Goal: Task Accomplishment & Management: Use online tool/utility

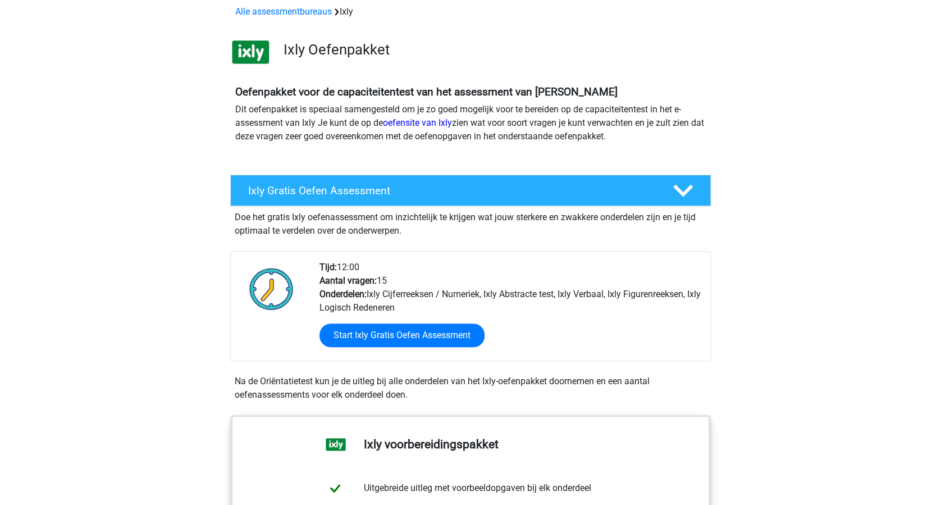
scroll to position [75, 0]
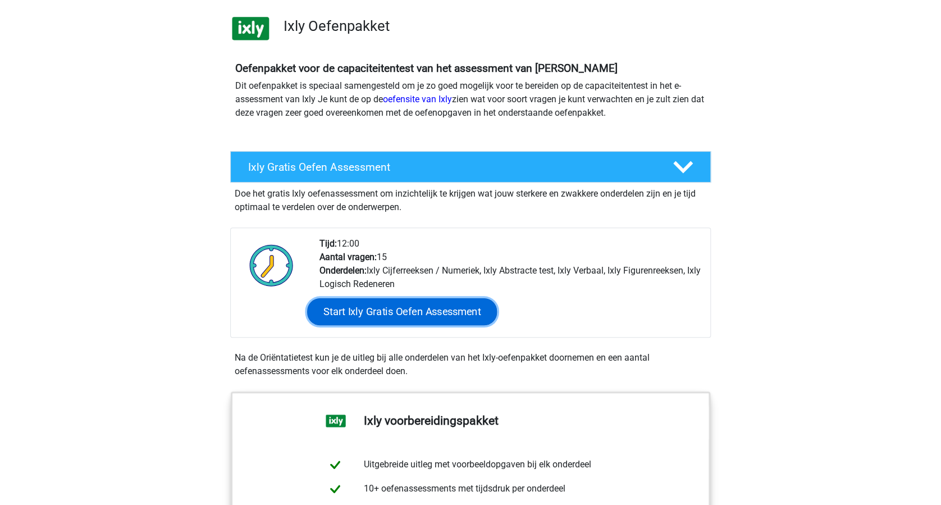
click at [444, 318] on link "Start Ixly Gratis Oefen Assessment" at bounding box center [402, 311] width 190 height 27
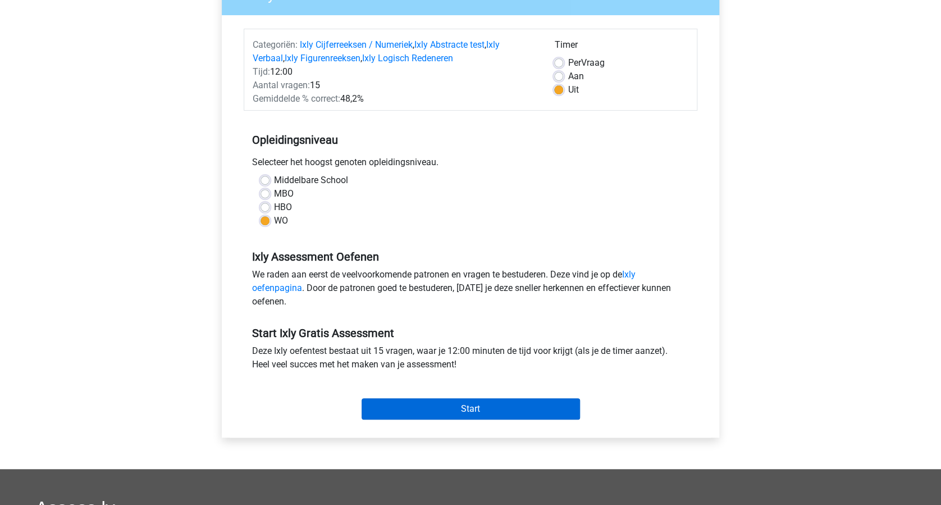
scroll to position [225, 0]
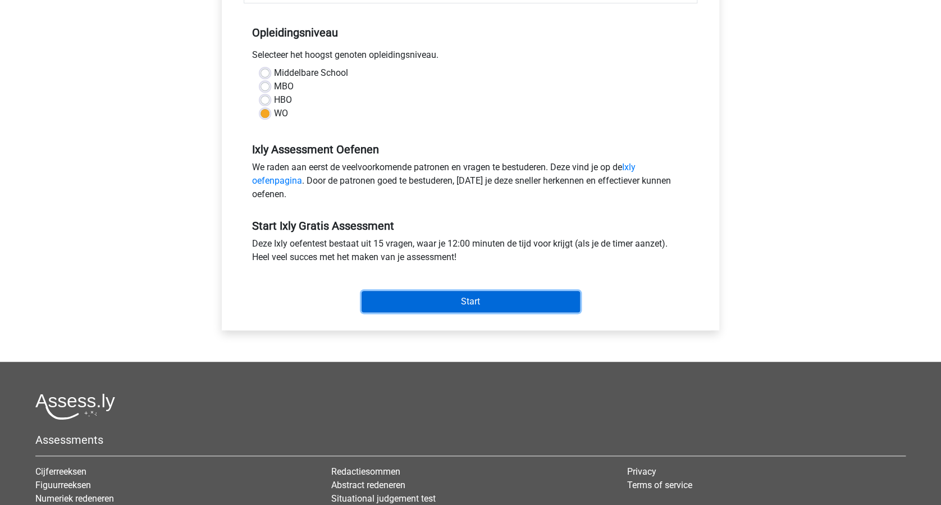
click at [494, 302] on input "Start" at bounding box center [471, 301] width 218 height 21
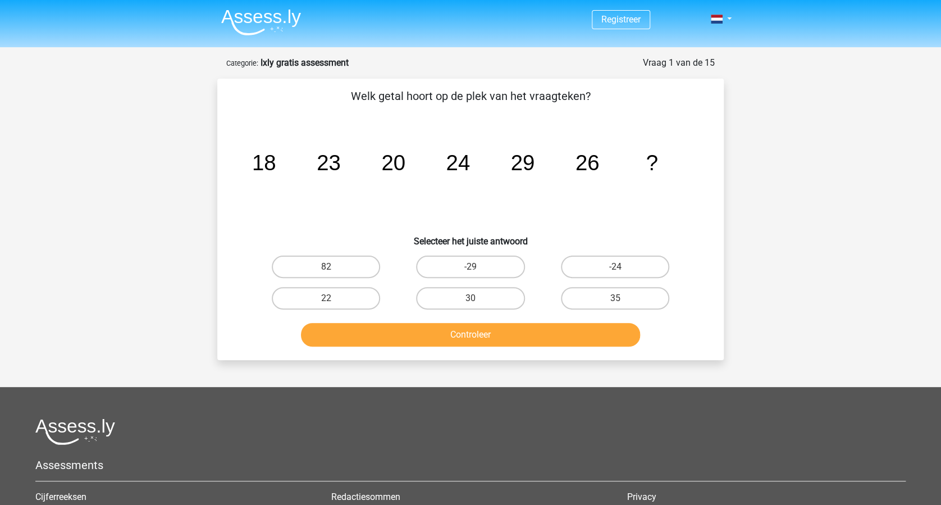
click at [265, 16] on img at bounding box center [261, 22] width 80 height 26
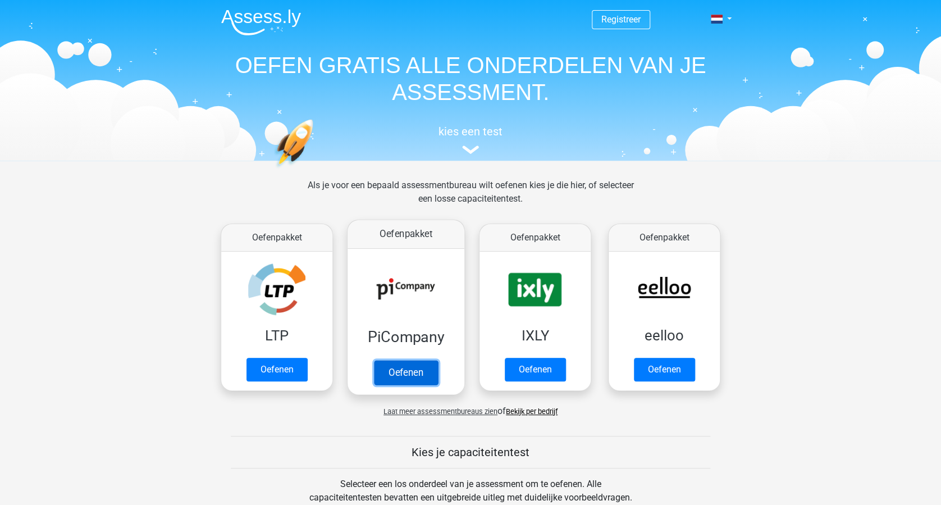
click at [404, 371] on link "Oefenen" at bounding box center [406, 372] width 64 height 25
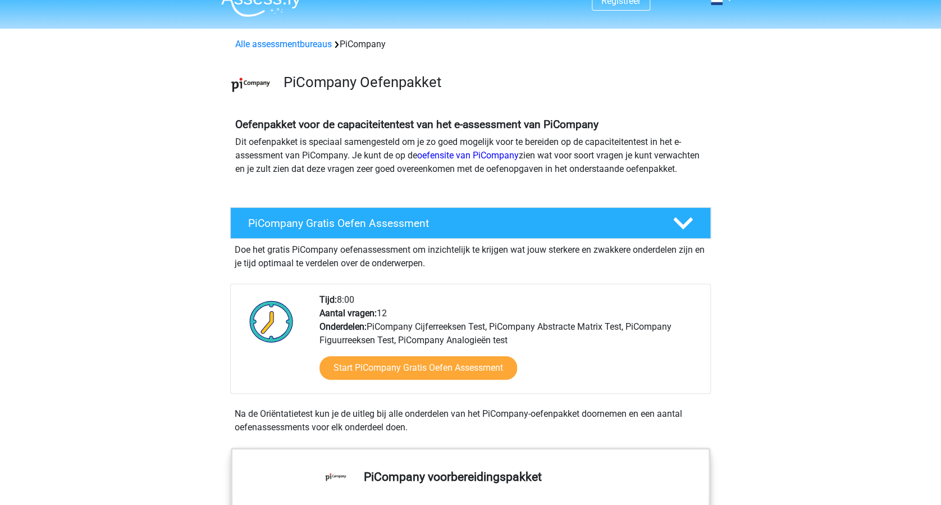
scroll to position [75, 0]
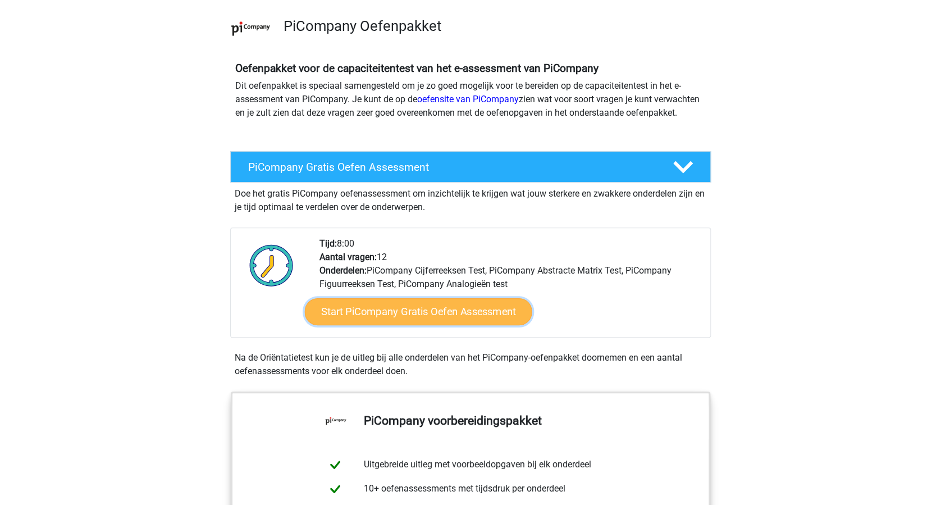
click at [450, 325] on link "Start PiCompany Gratis Oefen Assessment" at bounding box center [418, 311] width 227 height 27
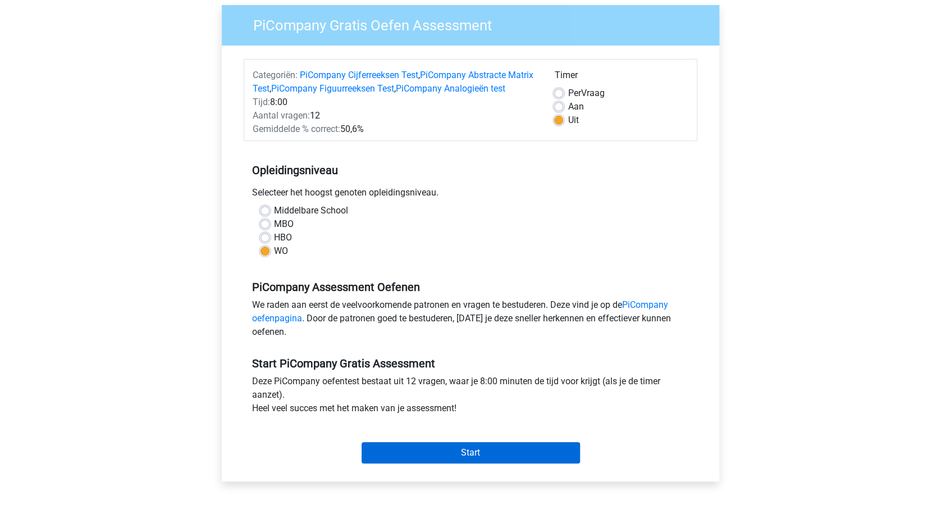
scroll to position [225, 0]
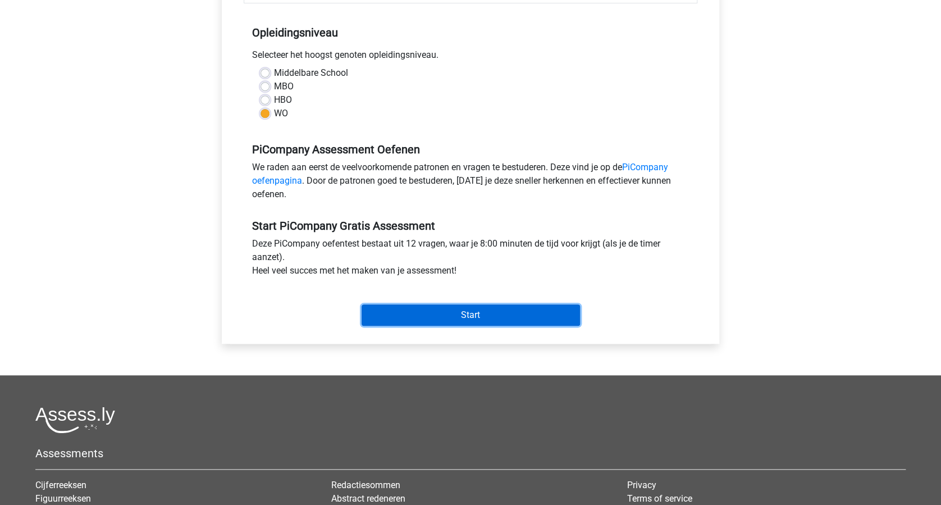
click at [497, 326] on input "Start" at bounding box center [471, 314] width 218 height 21
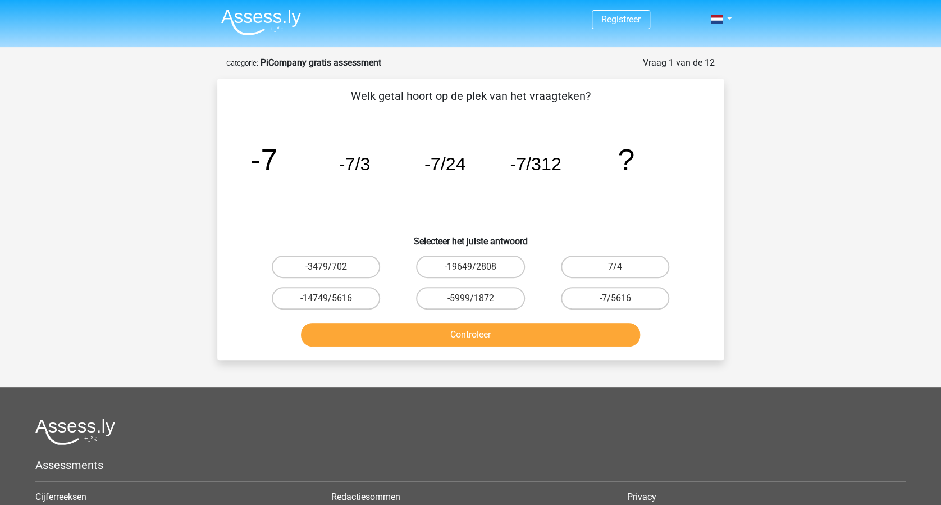
click at [617, 298] on input "-7/5616" at bounding box center [618, 301] width 7 height 7
radio input "true"
click at [511, 333] on button "Controleer" at bounding box center [471, 335] width 340 height 24
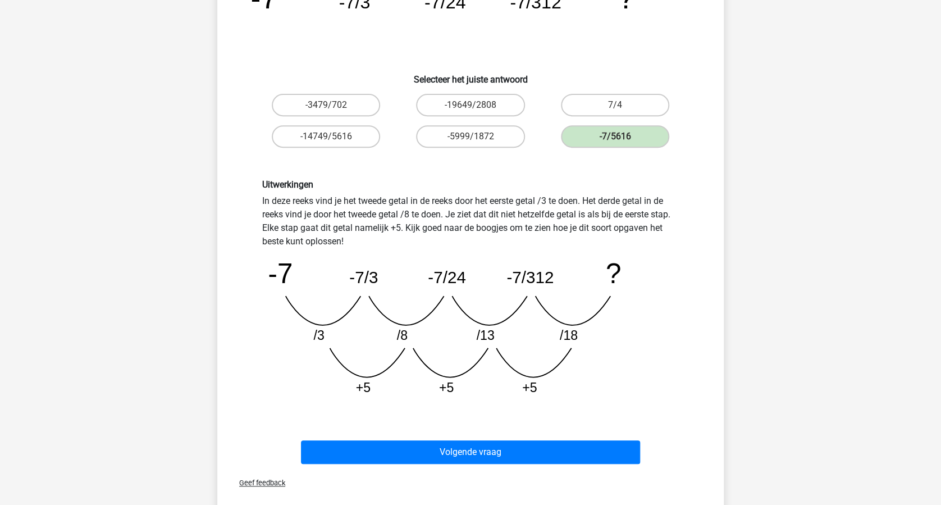
scroll to position [299, 0]
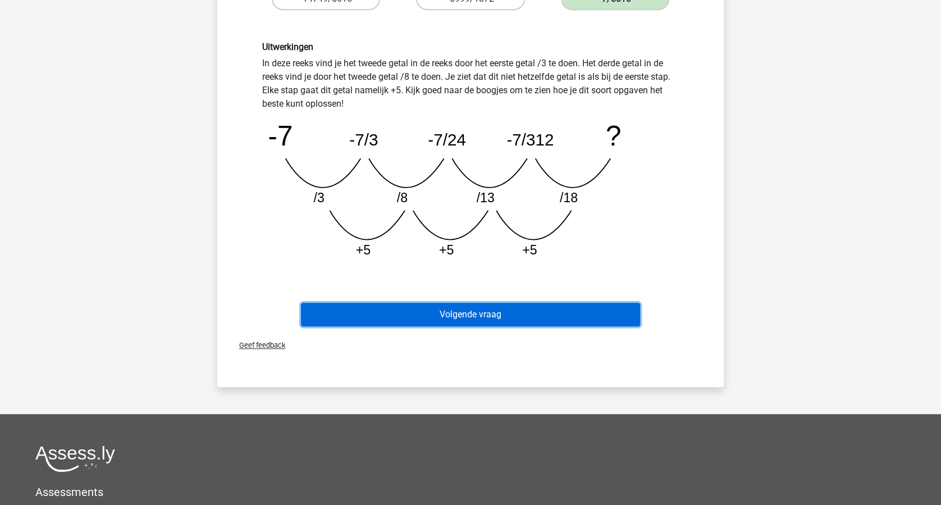
click at [514, 313] on button "Volgende vraag" at bounding box center [471, 315] width 340 height 24
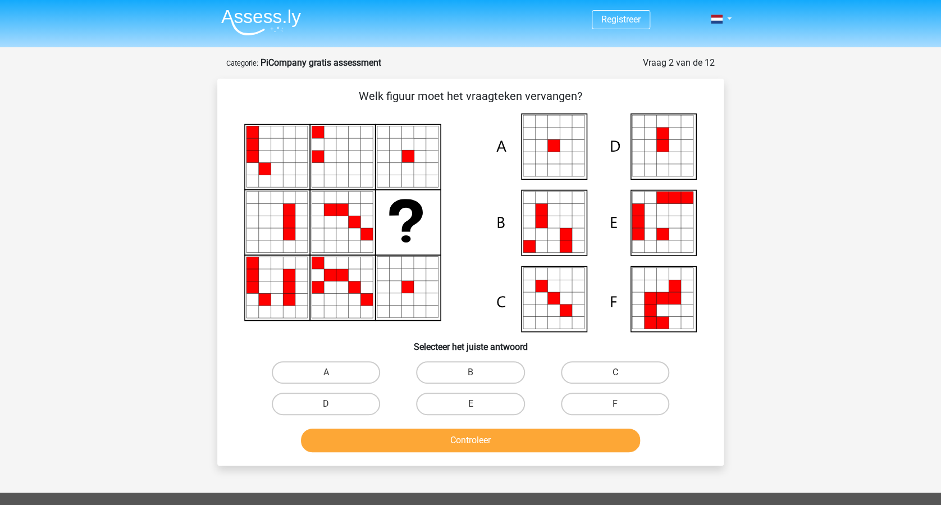
scroll to position [75, 0]
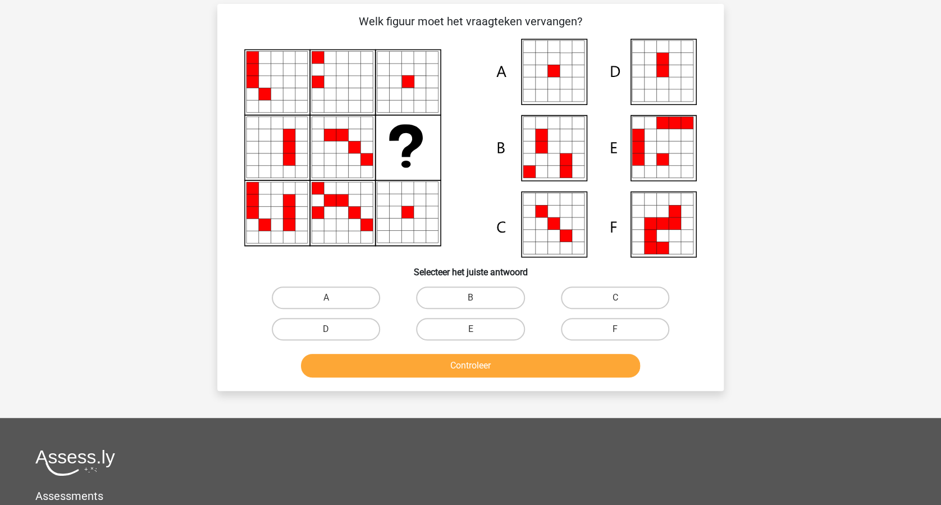
click at [331, 298] on input "A" at bounding box center [329, 301] width 7 height 7
radio input "true"
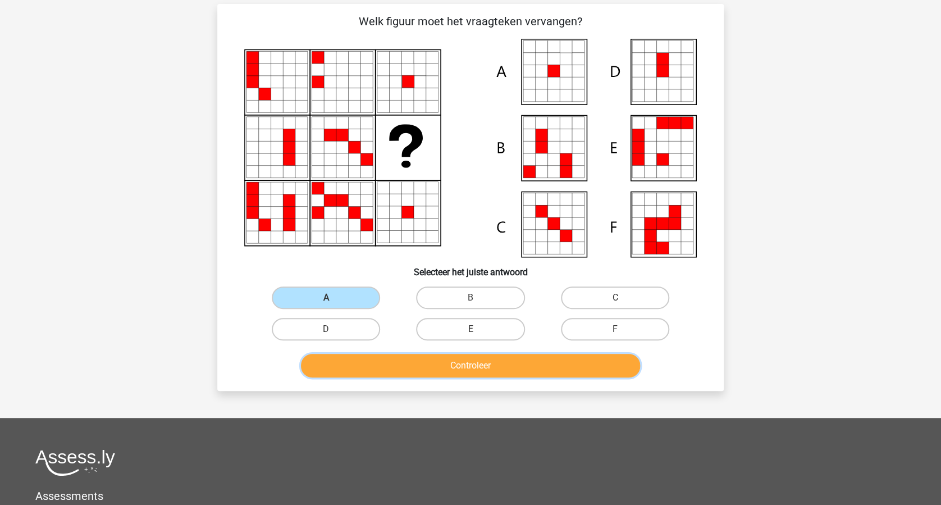
click at [454, 362] on button "Controleer" at bounding box center [471, 366] width 340 height 24
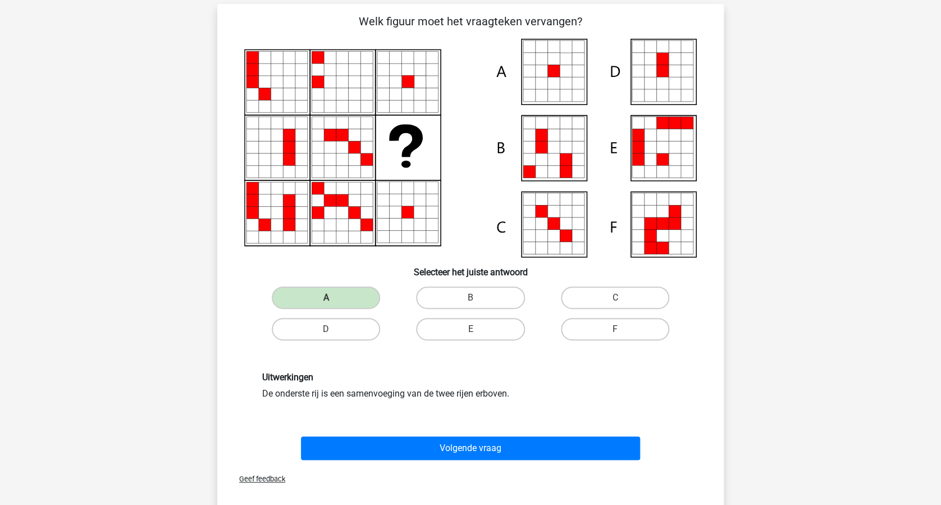
scroll to position [149, 0]
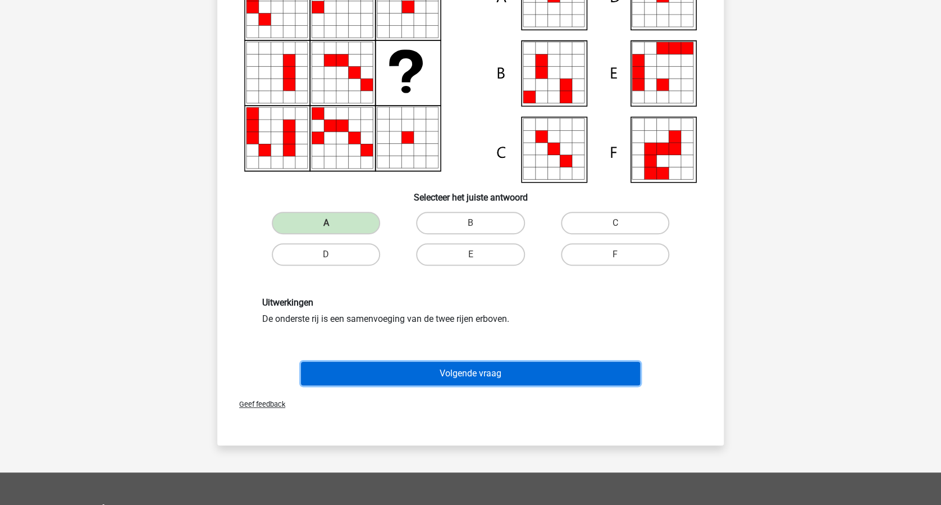
click at [479, 374] on button "Volgende vraag" at bounding box center [471, 374] width 340 height 24
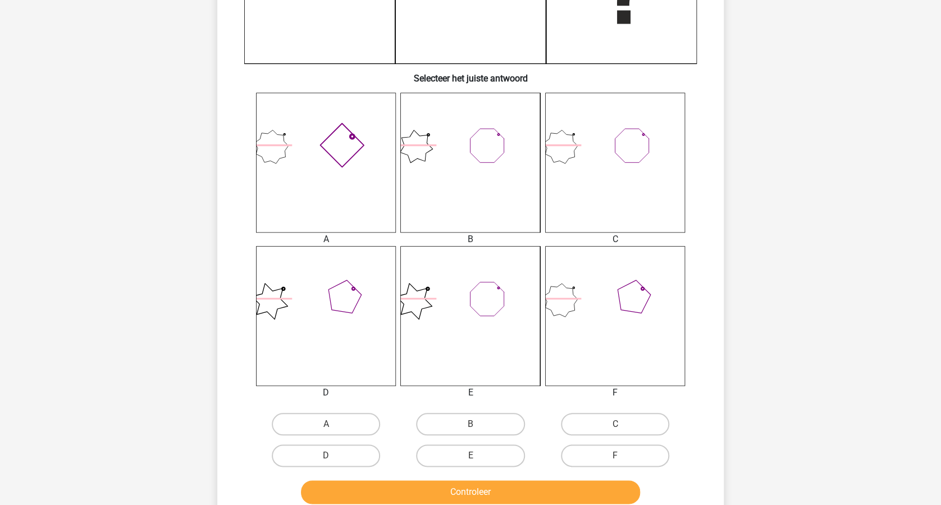
scroll to position [356, 0]
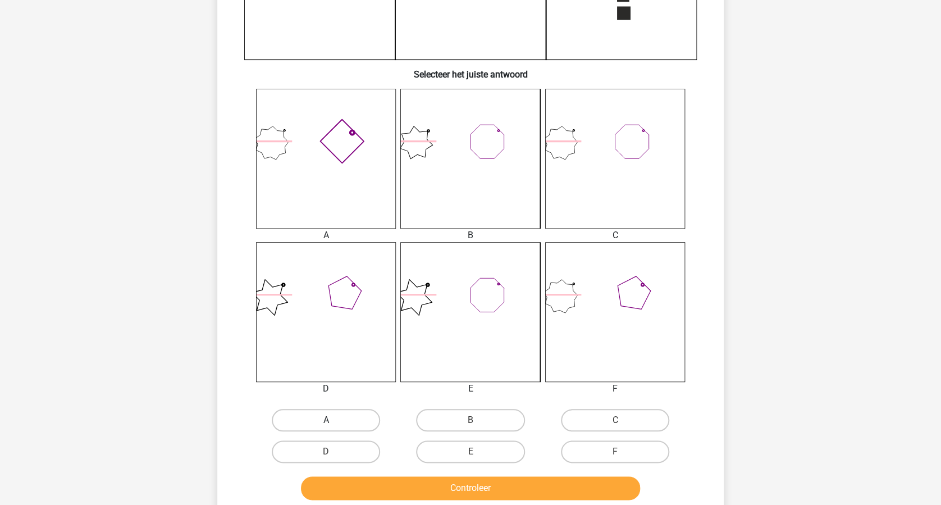
click at [332, 415] on label "A" at bounding box center [326, 420] width 108 height 22
click at [332, 420] on input "A" at bounding box center [329, 423] width 7 height 7
radio input "true"
click at [476, 488] on button "Controleer" at bounding box center [471, 488] width 340 height 24
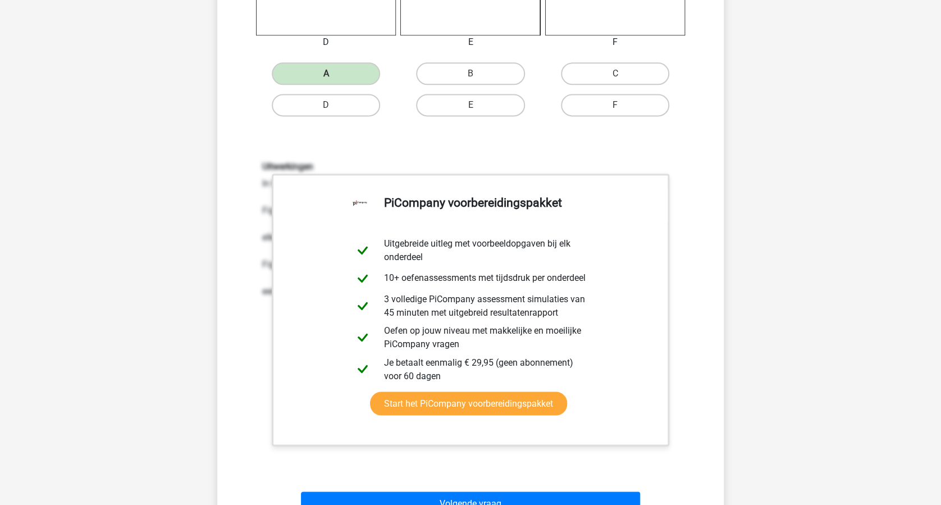
scroll to position [805, 0]
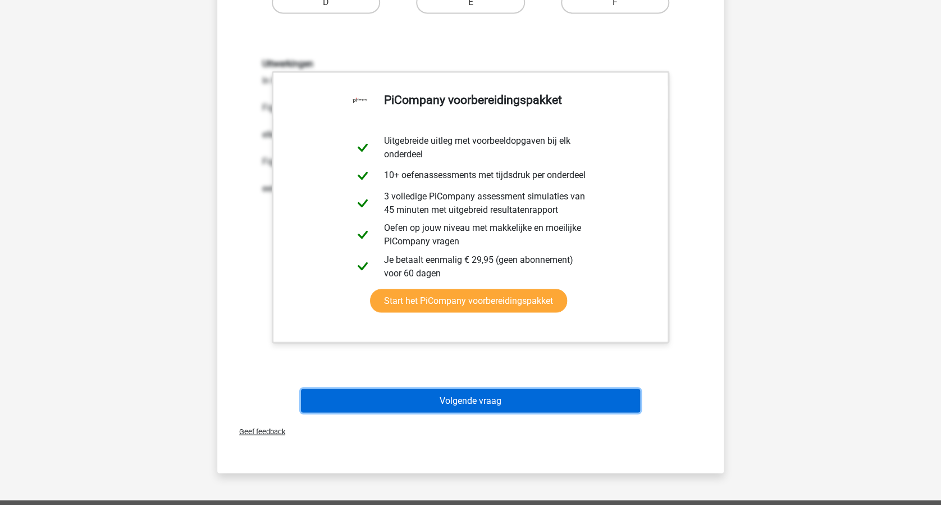
click at [507, 405] on button "Volgende vraag" at bounding box center [471, 401] width 340 height 24
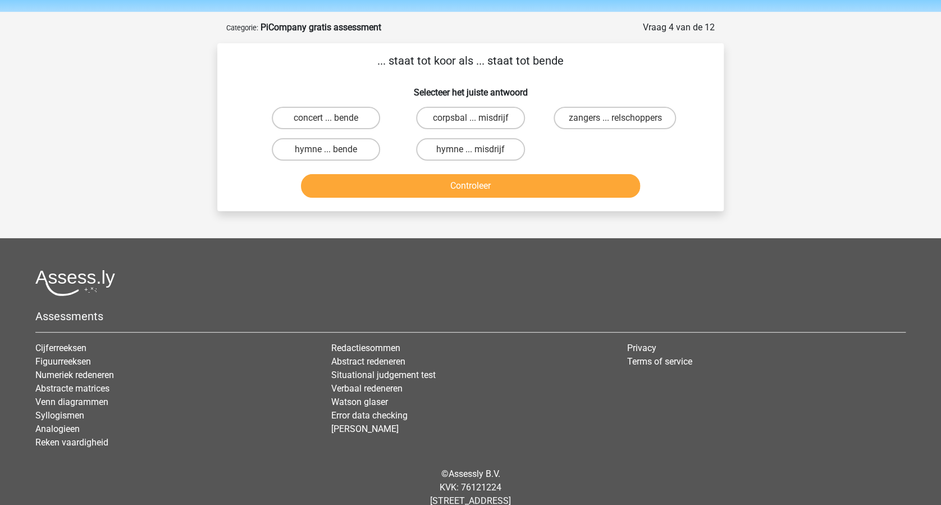
scroll to position [0, 0]
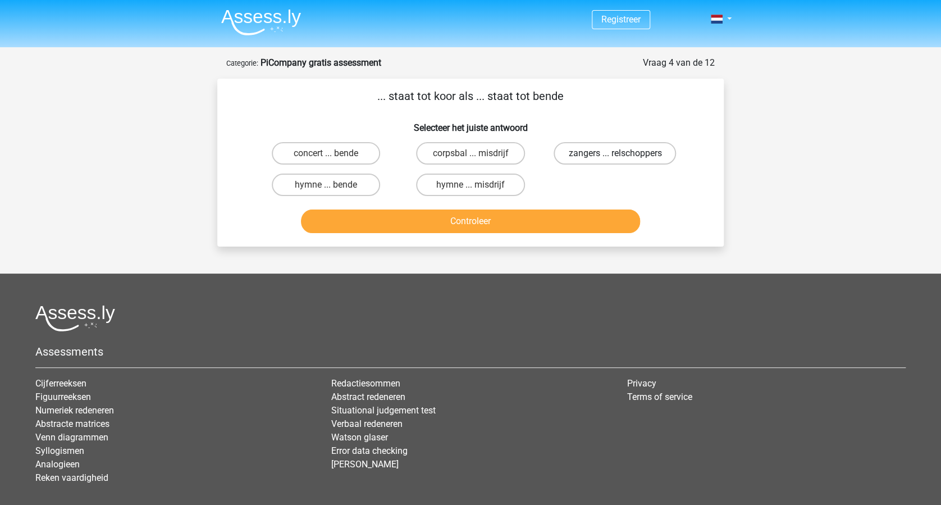
click at [599, 153] on label "zangers ... relschoppers" at bounding box center [615, 153] width 122 height 22
click at [615, 153] on input "zangers ... relschoppers" at bounding box center [618, 156] width 7 height 7
radio input "true"
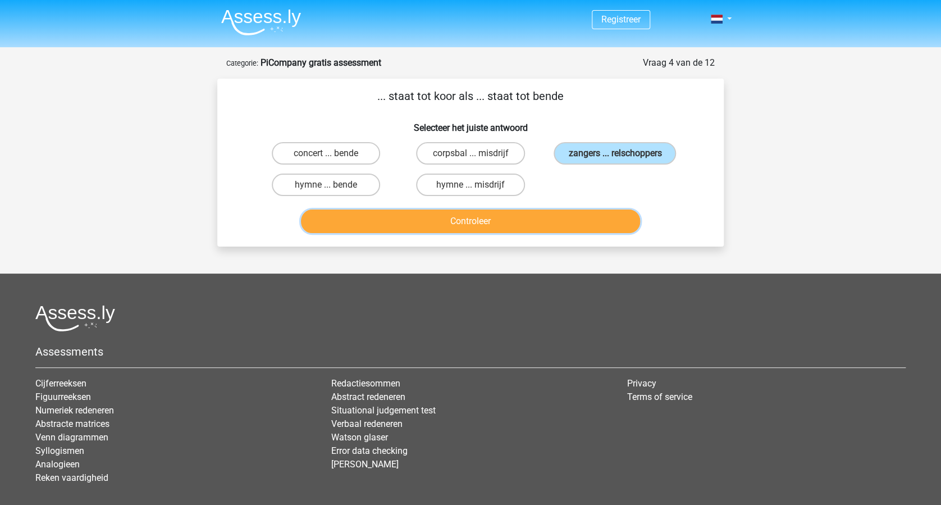
click at [511, 216] on button "Controleer" at bounding box center [471, 221] width 340 height 24
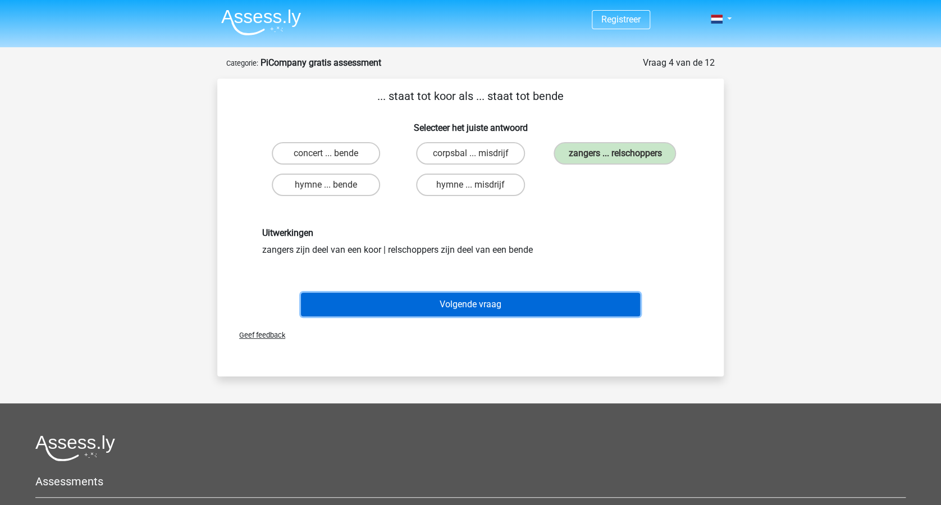
click at [508, 305] on button "Volgende vraag" at bounding box center [471, 305] width 340 height 24
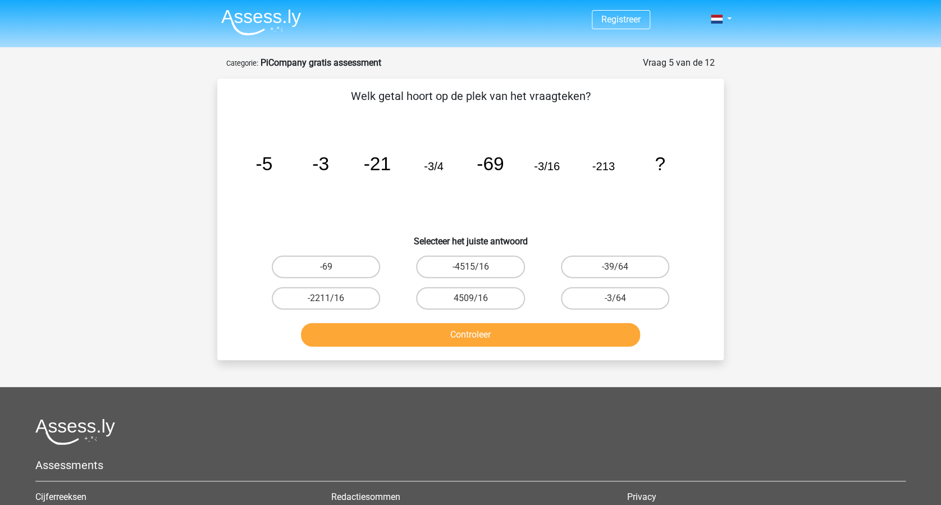
scroll to position [56, 0]
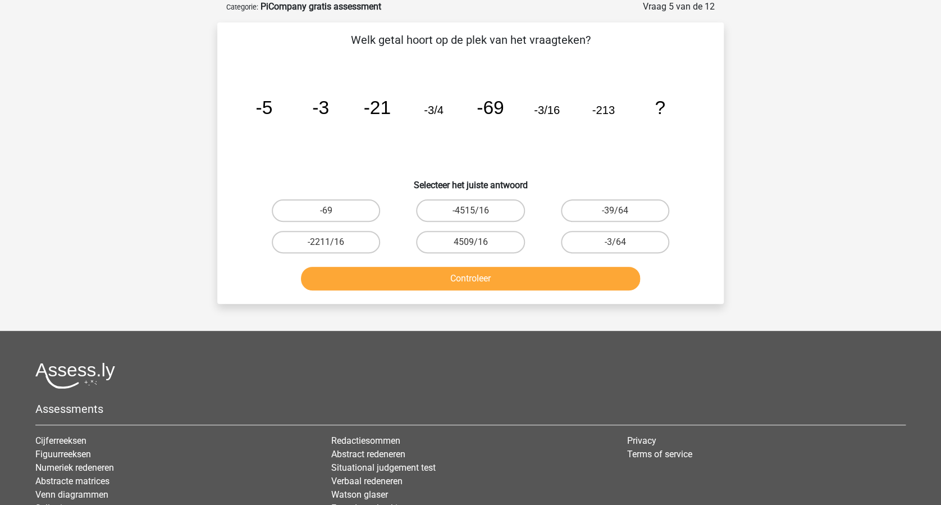
click at [620, 242] on input "-3/64" at bounding box center [618, 245] width 7 height 7
radio input "true"
click at [522, 275] on button "Controleer" at bounding box center [471, 279] width 340 height 24
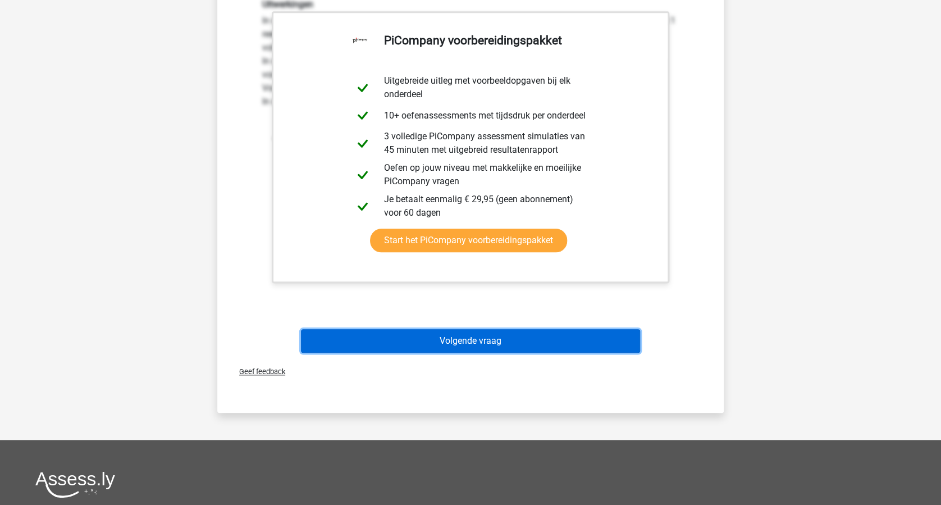
click at [498, 338] on button "Volgende vraag" at bounding box center [471, 341] width 340 height 24
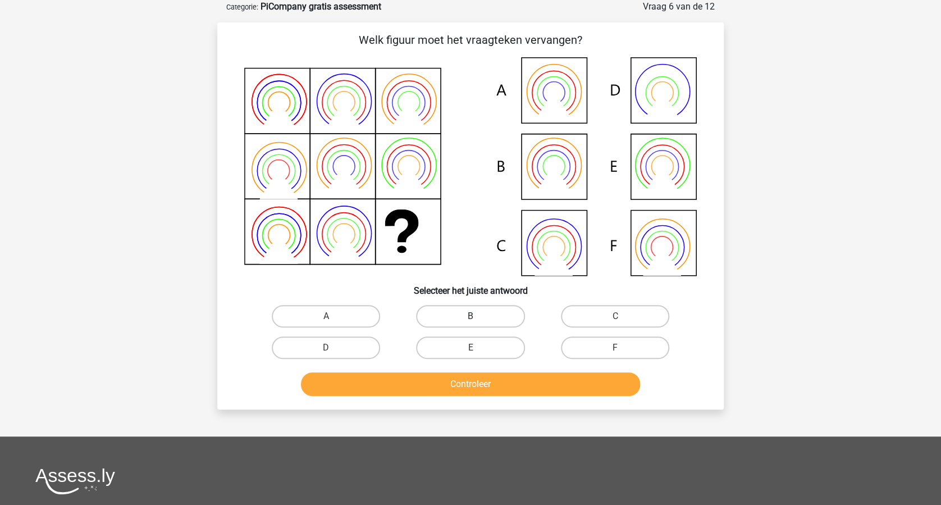
click at [453, 317] on label "B" at bounding box center [470, 316] width 108 height 22
click at [471, 317] on input "B" at bounding box center [474, 319] width 7 height 7
radio input "true"
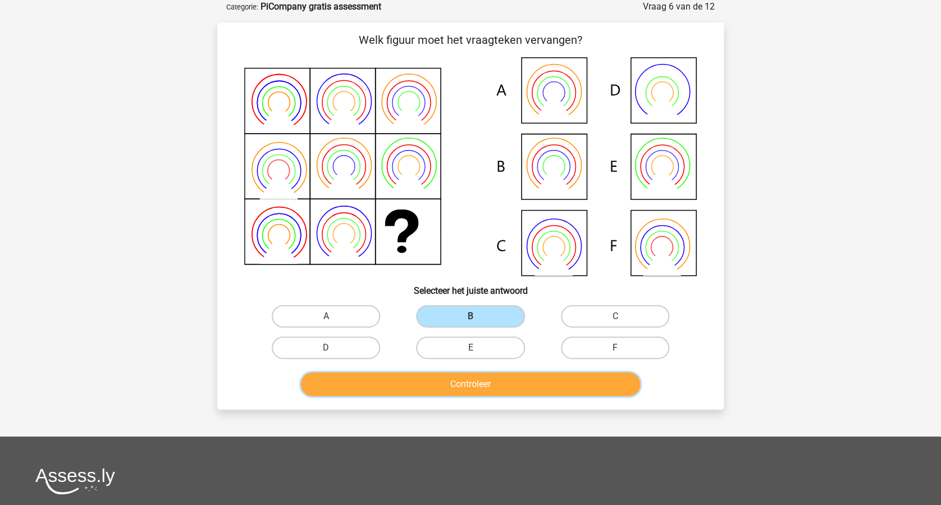
click at [448, 379] on button "Controleer" at bounding box center [471, 384] width 340 height 24
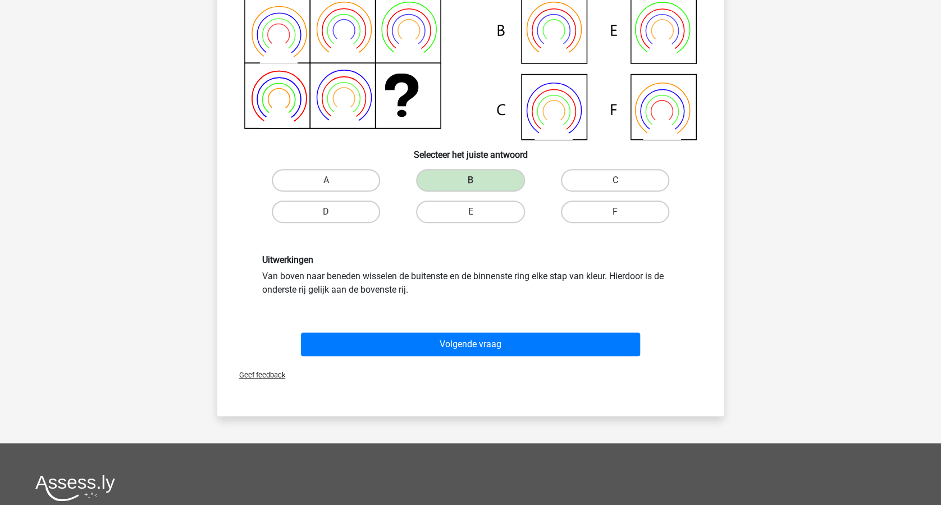
scroll to position [206, 0]
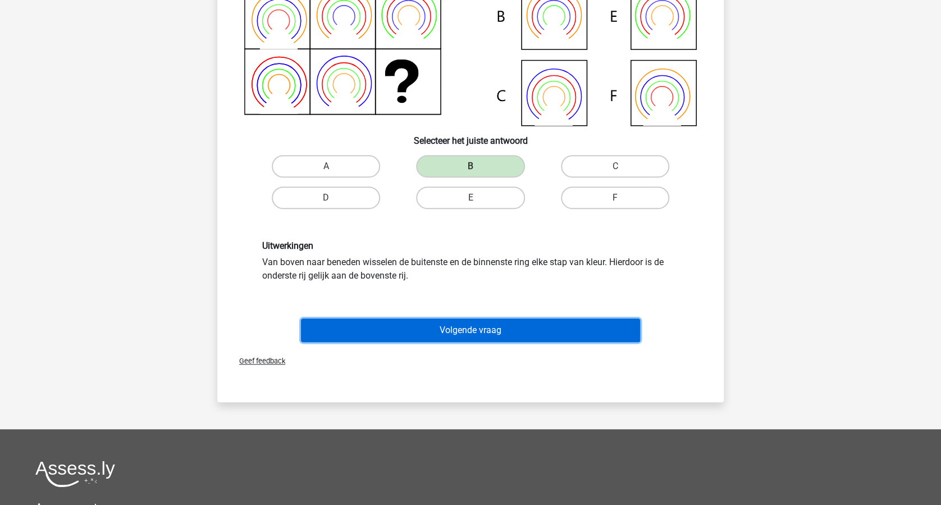
click at [508, 334] on button "Volgende vraag" at bounding box center [471, 330] width 340 height 24
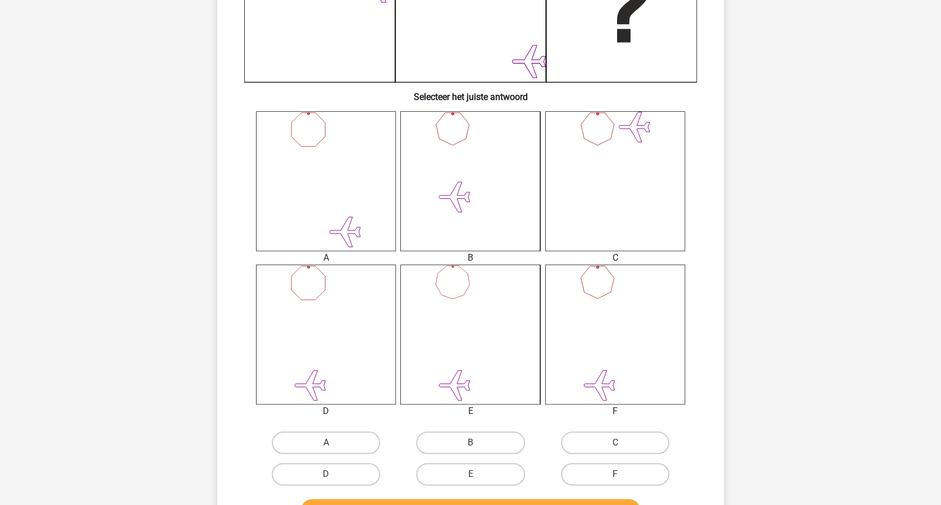
scroll to position [356, 0]
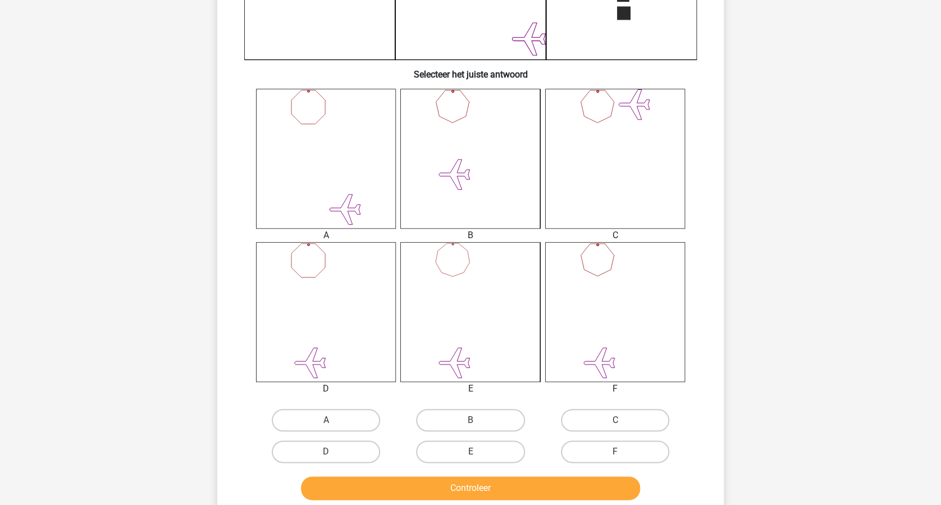
click at [333, 453] on input "D" at bounding box center [329, 455] width 7 height 7
radio input "true"
click at [466, 481] on button "Controleer" at bounding box center [471, 488] width 340 height 24
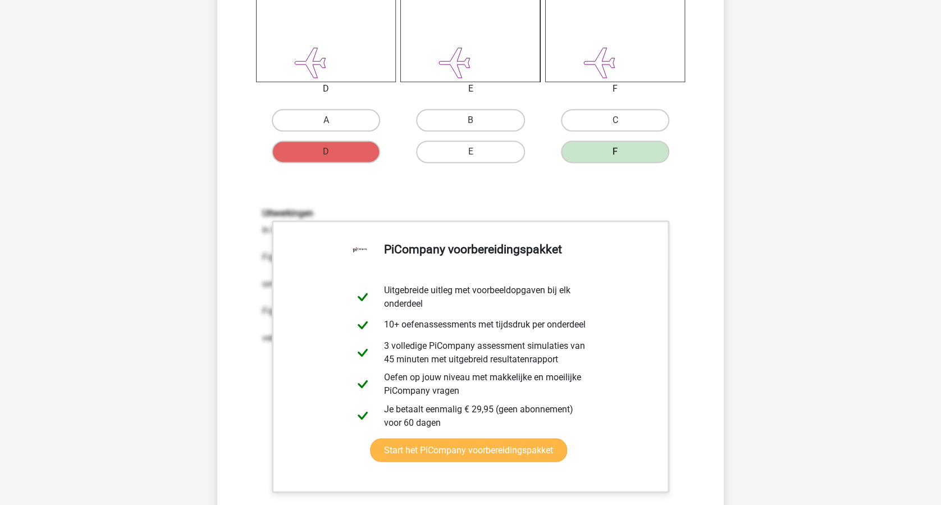
scroll to position [880, 0]
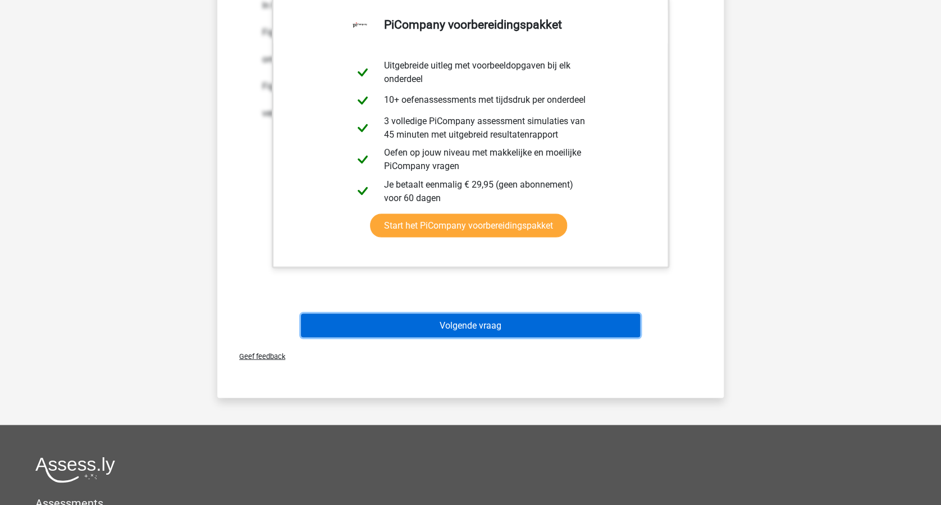
click at [513, 326] on button "Volgende vraag" at bounding box center [471, 325] width 340 height 24
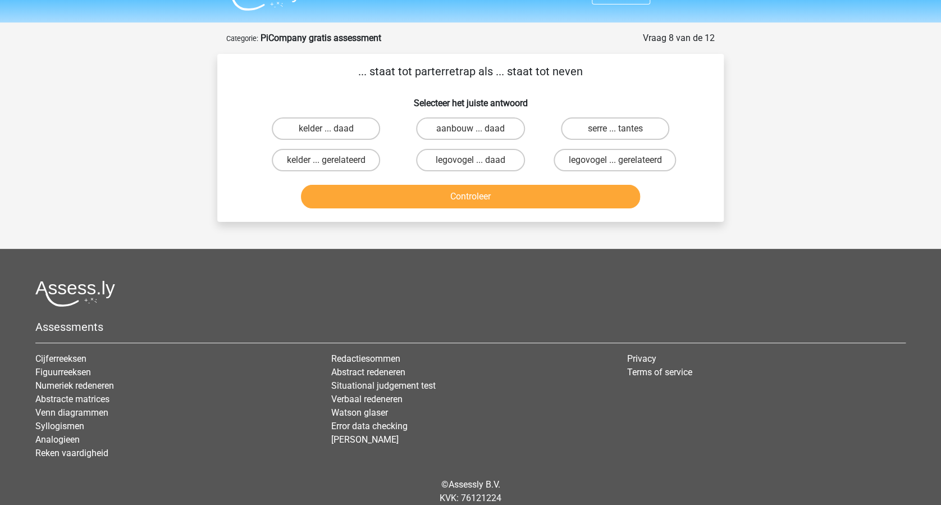
scroll to position [0, 0]
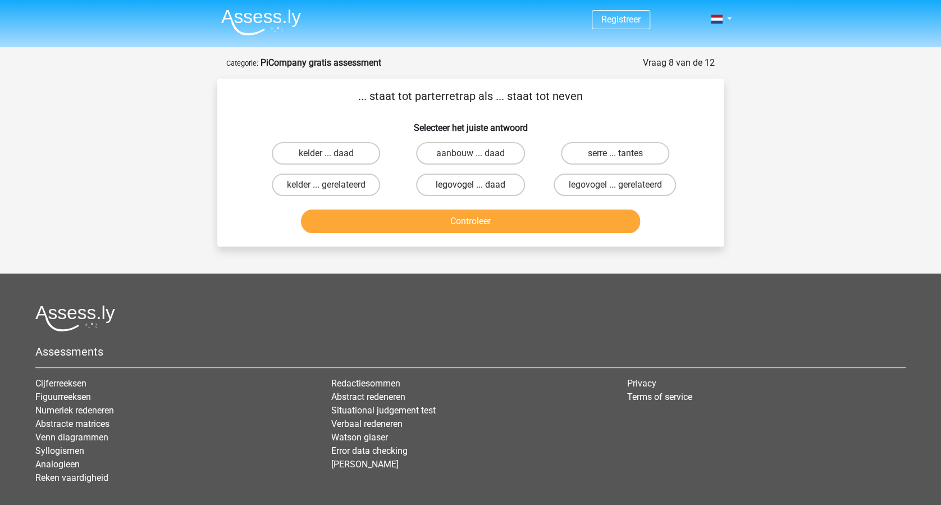
click at [476, 184] on label "legovogel ... daad" at bounding box center [470, 185] width 108 height 22
click at [476, 185] on input "legovogel ... daad" at bounding box center [474, 188] width 7 height 7
radio input "true"
click at [477, 221] on button "Controleer" at bounding box center [471, 221] width 340 height 24
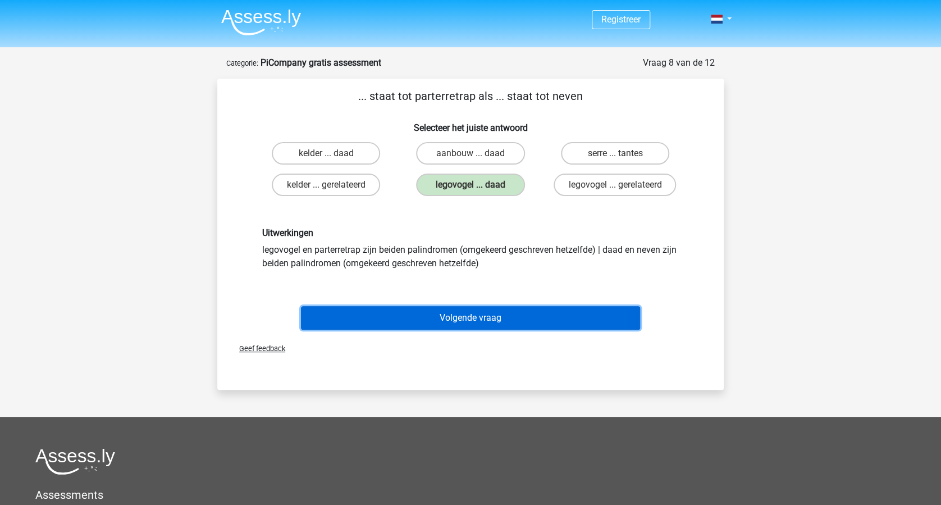
click at [501, 310] on button "Volgende vraag" at bounding box center [471, 318] width 340 height 24
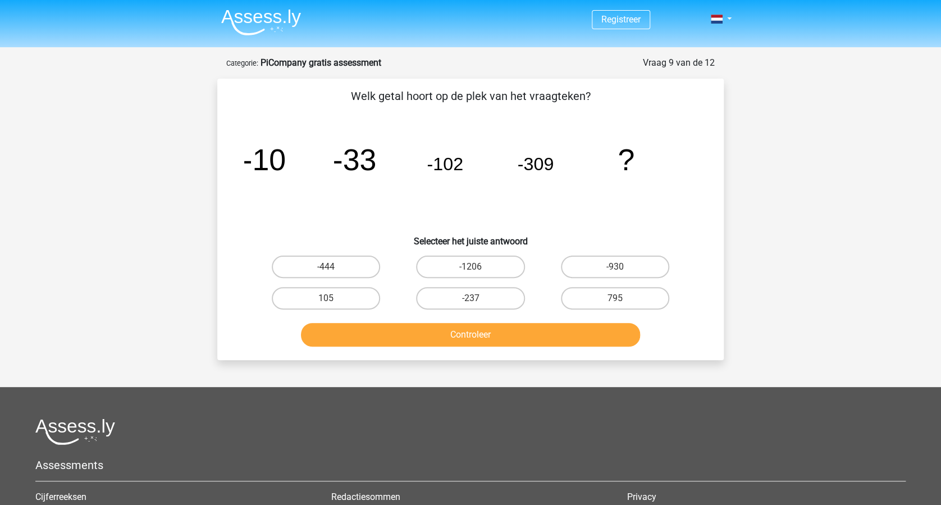
scroll to position [56, 0]
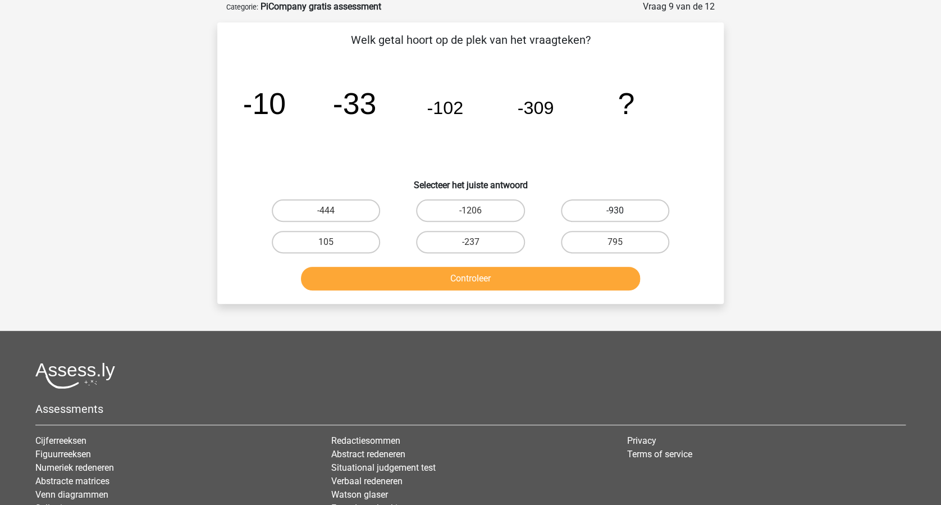
click at [630, 211] on label "-930" at bounding box center [615, 210] width 108 height 22
click at [622, 211] on input "-930" at bounding box center [618, 214] width 7 height 7
radio input "true"
click at [512, 279] on button "Controleer" at bounding box center [471, 279] width 340 height 24
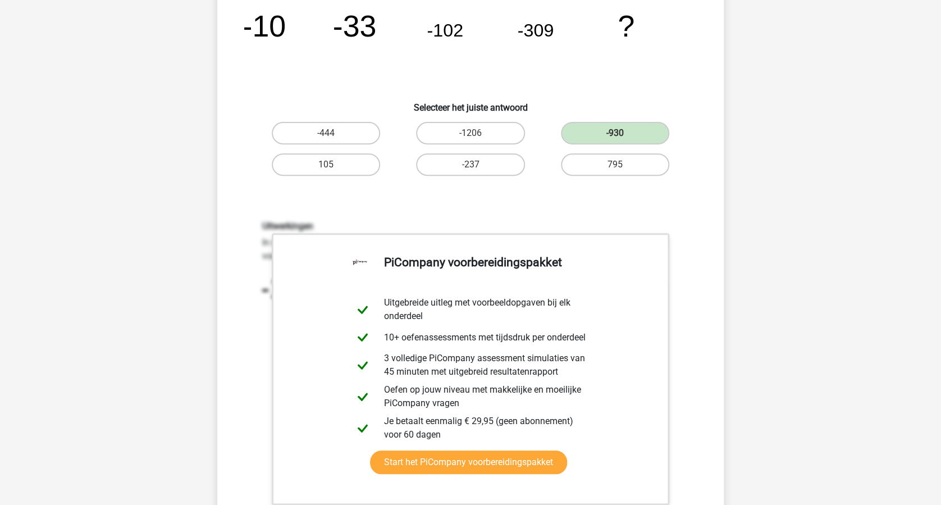
scroll to position [281, 0]
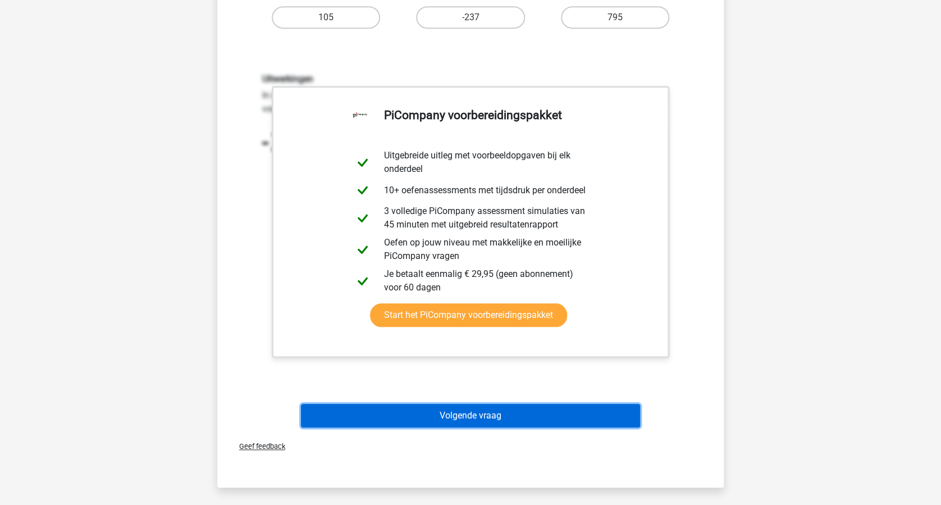
click at [507, 409] on button "Volgende vraag" at bounding box center [471, 416] width 340 height 24
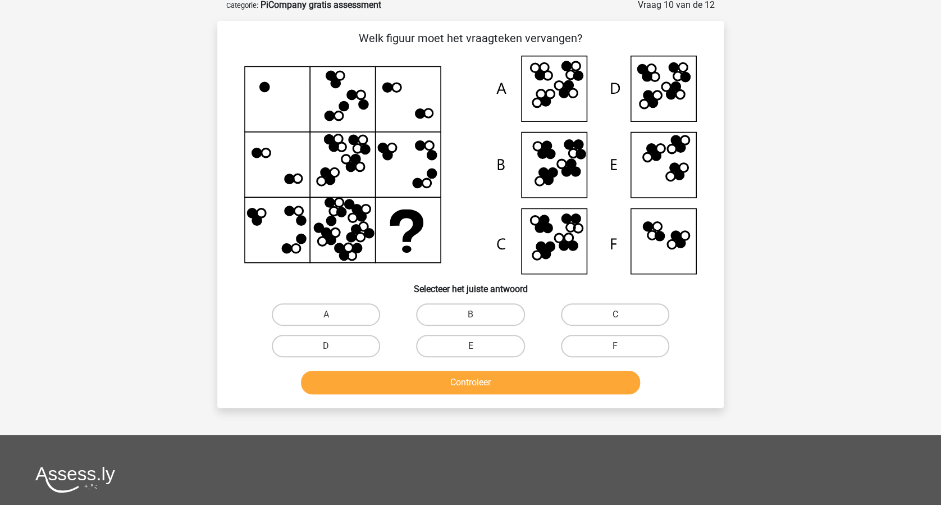
scroll to position [56, 0]
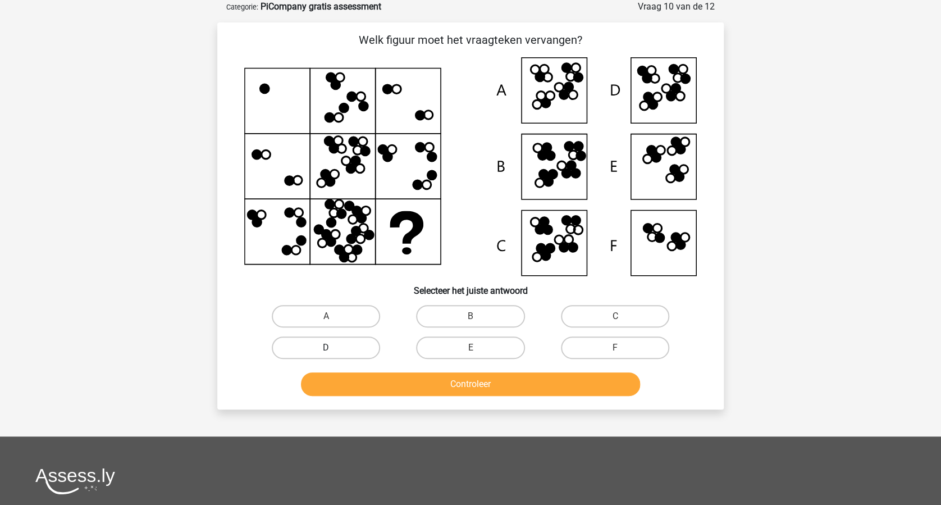
click at [349, 340] on label "D" at bounding box center [326, 347] width 108 height 22
click at [334, 348] on input "D" at bounding box center [329, 351] width 7 height 7
radio input "true"
click at [468, 380] on button "Controleer" at bounding box center [471, 384] width 340 height 24
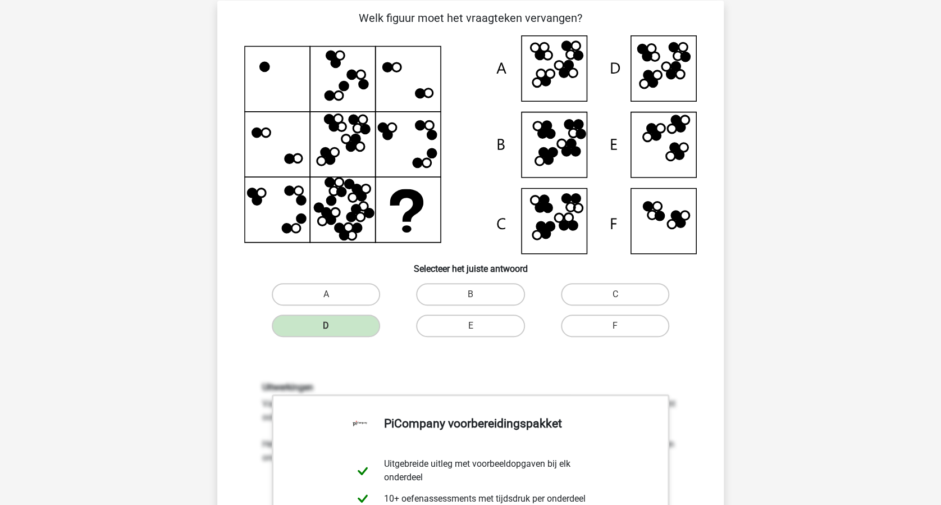
scroll to position [0, 0]
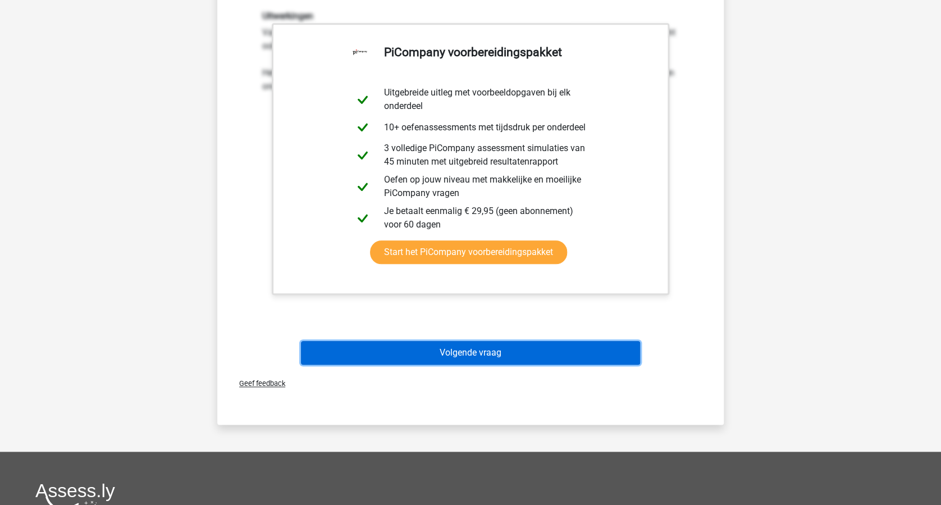
click at [489, 358] on button "Volgende vraag" at bounding box center [471, 353] width 340 height 24
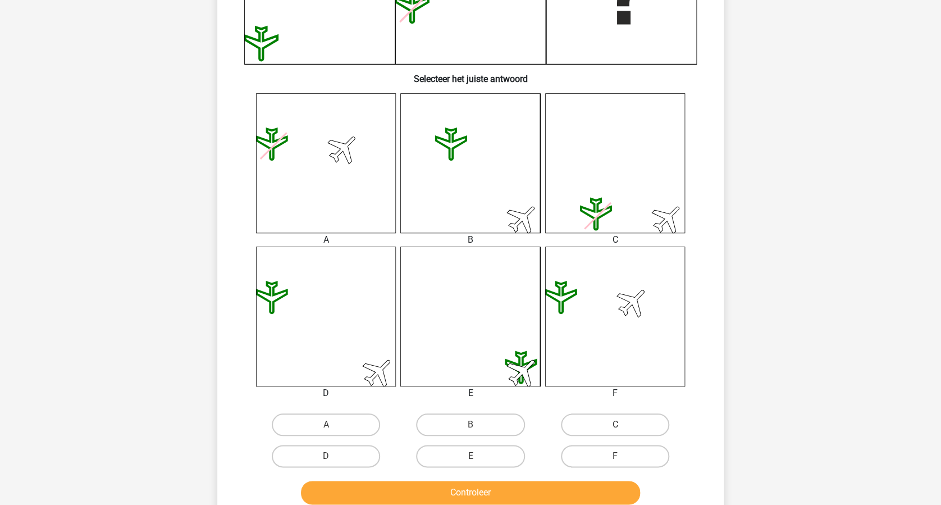
scroll to position [374, 0]
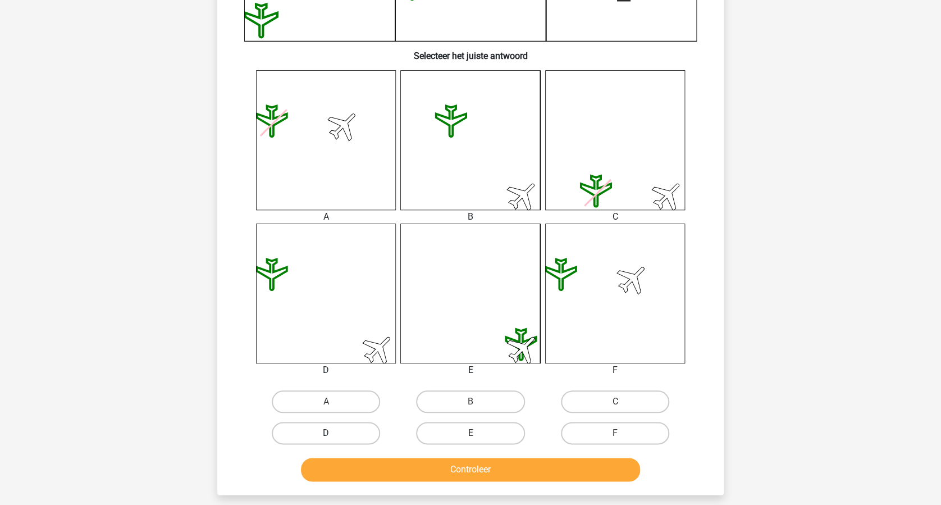
click at [336, 430] on label "D" at bounding box center [326, 433] width 108 height 22
click at [334, 433] on input "D" at bounding box center [329, 436] width 7 height 7
radio input "true"
click at [490, 462] on button "Controleer" at bounding box center [471, 470] width 340 height 24
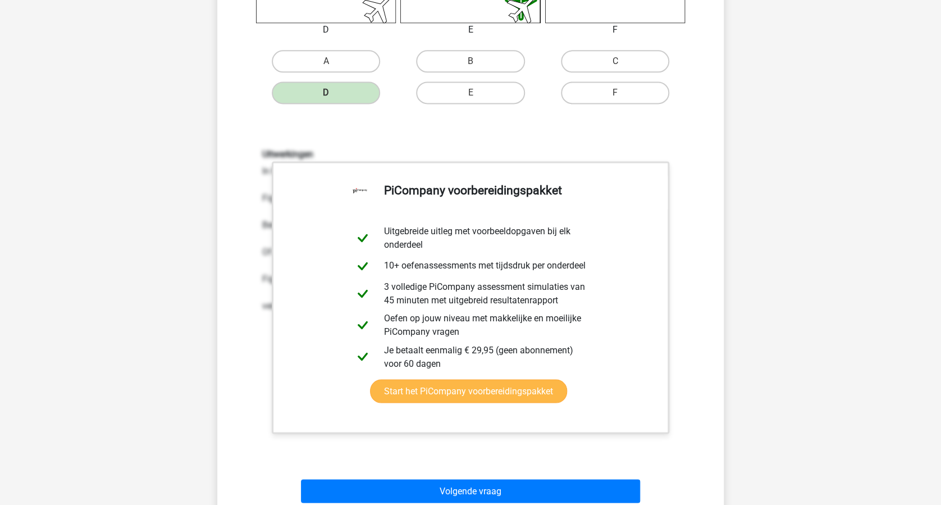
scroll to position [899, 0]
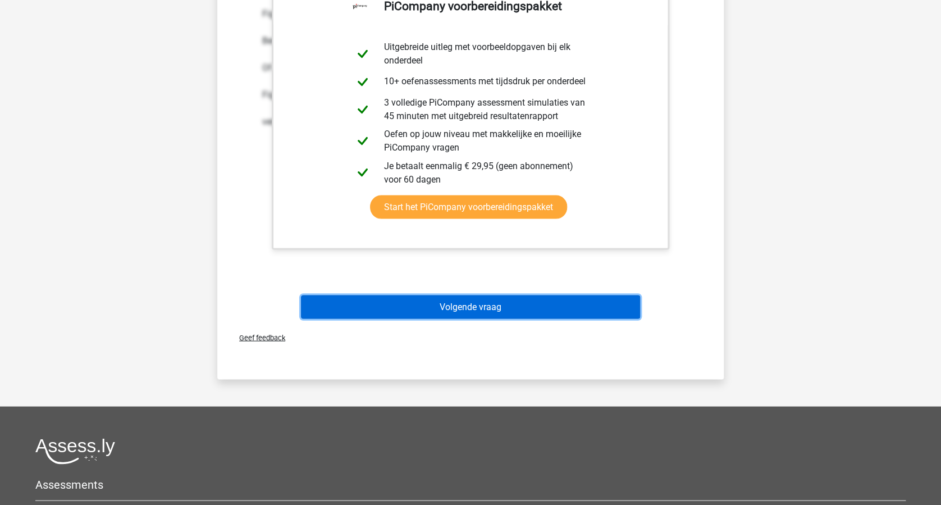
click at [490, 310] on button "Volgende vraag" at bounding box center [471, 307] width 340 height 24
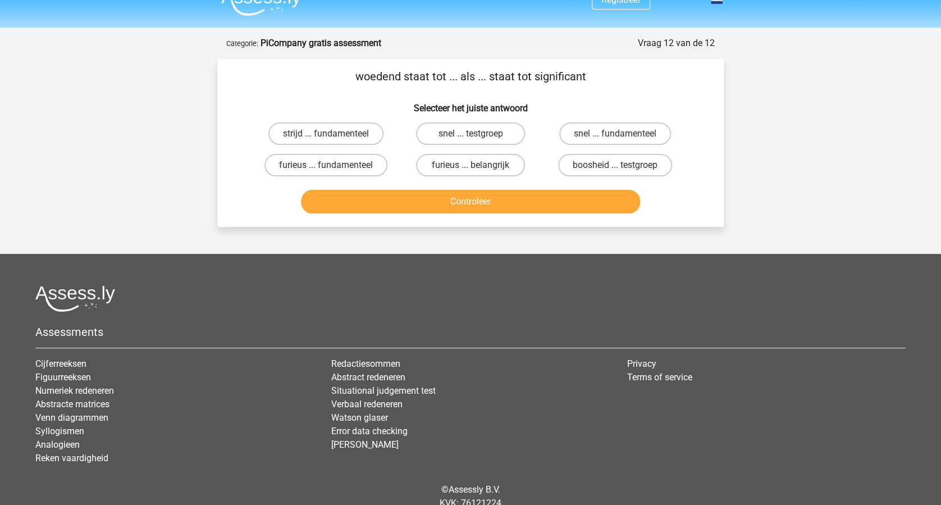
scroll to position [0, 0]
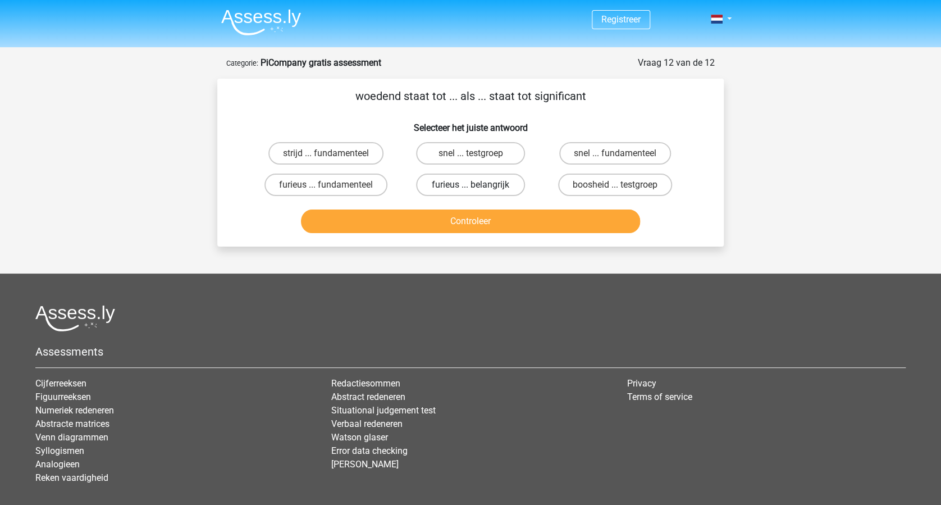
click at [472, 184] on label "furieus ... belangrijk" at bounding box center [470, 185] width 108 height 22
click at [472, 185] on input "furieus ... belangrijk" at bounding box center [474, 188] width 7 height 7
radio input "true"
click at [475, 218] on button "Controleer" at bounding box center [471, 221] width 340 height 24
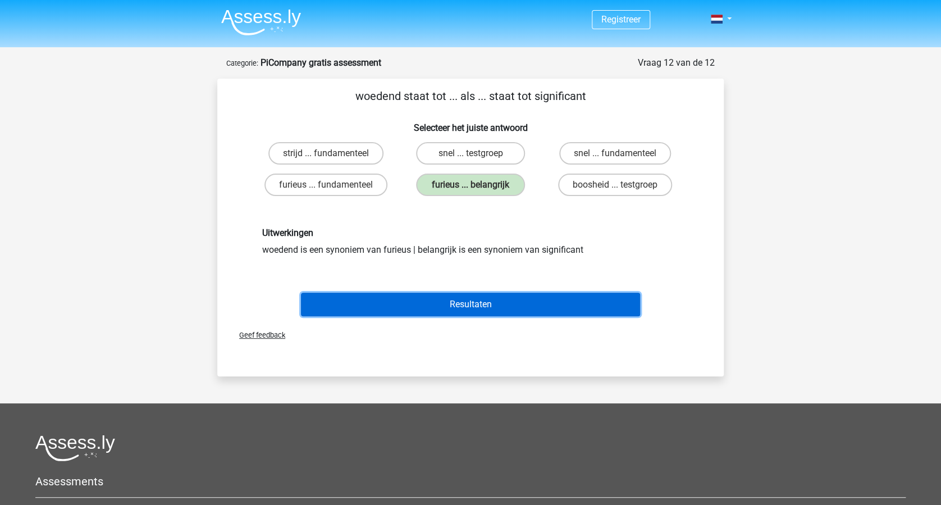
click at [503, 307] on button "Resultaten" at bounding box center [471, 305] width 340 height 24
